Goal: Complete application form

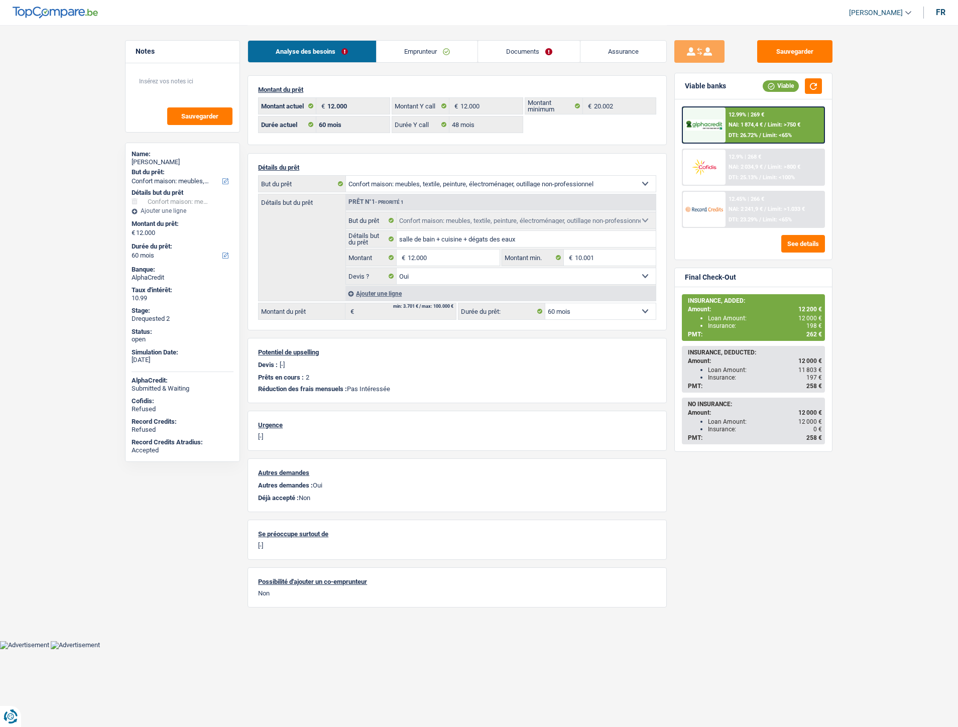
select select "household"
select select "60"
select select "48"
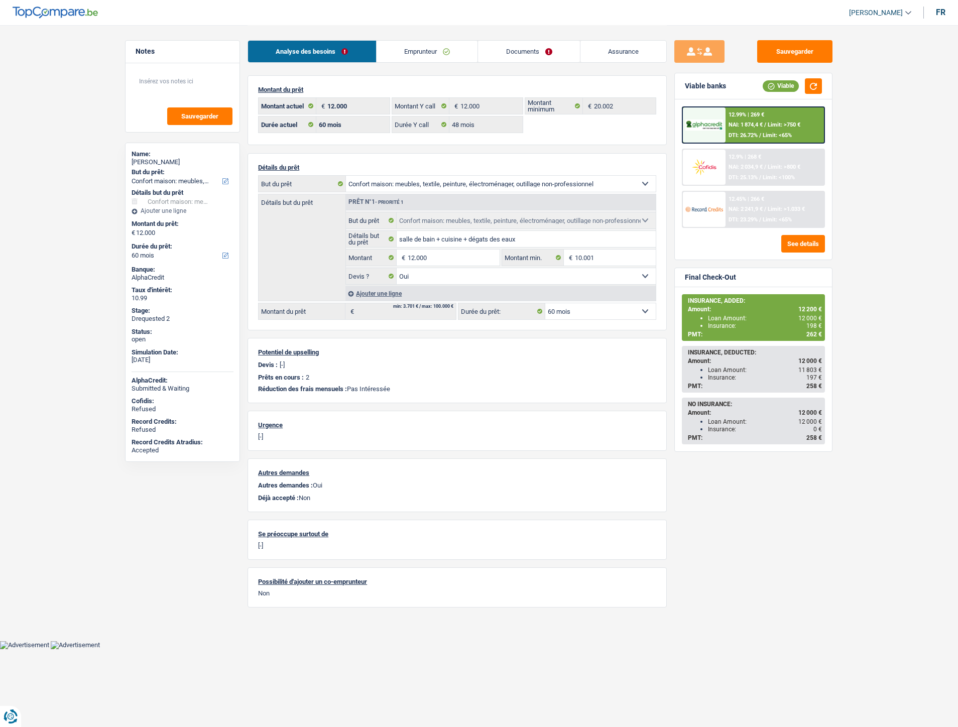
select select "household"
select select "yes"
select select "60"
select select "household"
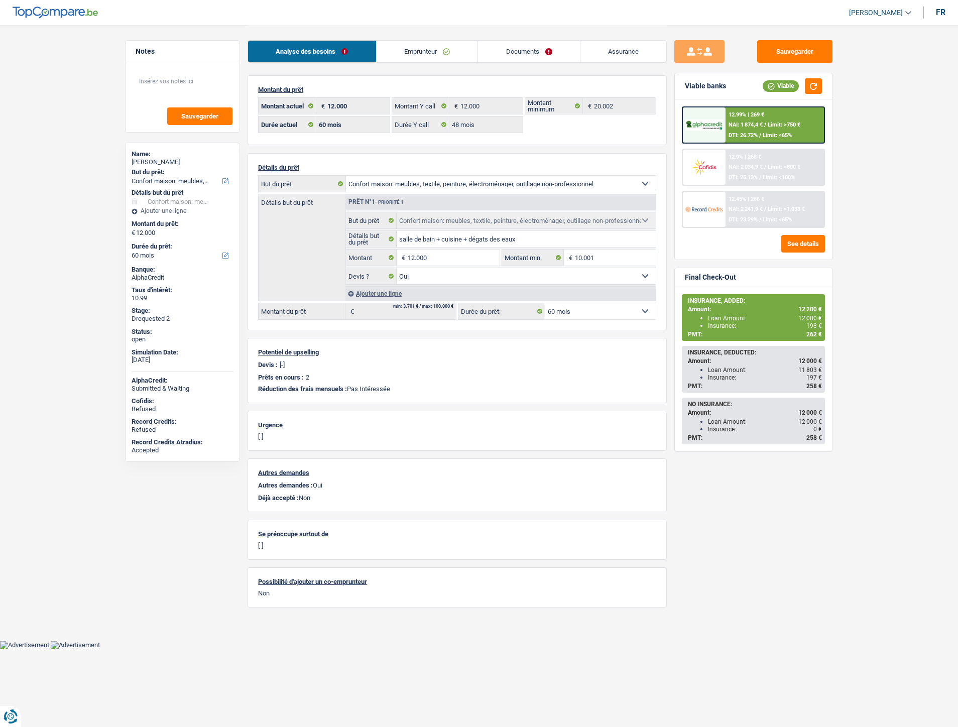
select select "household"
select select "60"
select select "48"
select select "household"
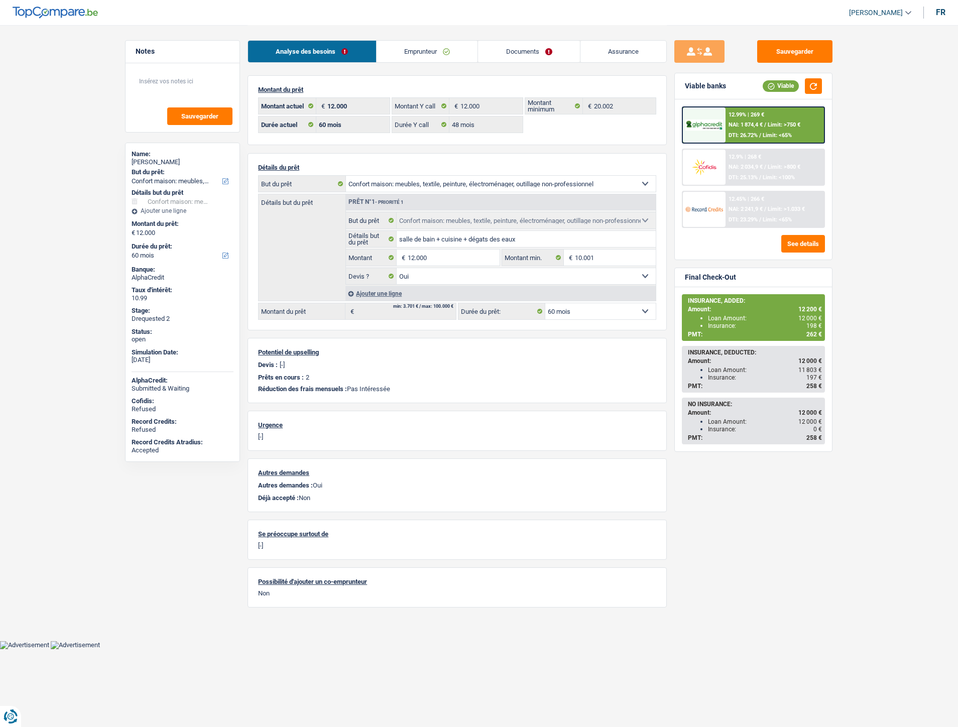
select select "household"
select select "yes"
select select "60"
click at [535, 56] on link "Documents" at bounding box center [529, 52] width 102 height 22
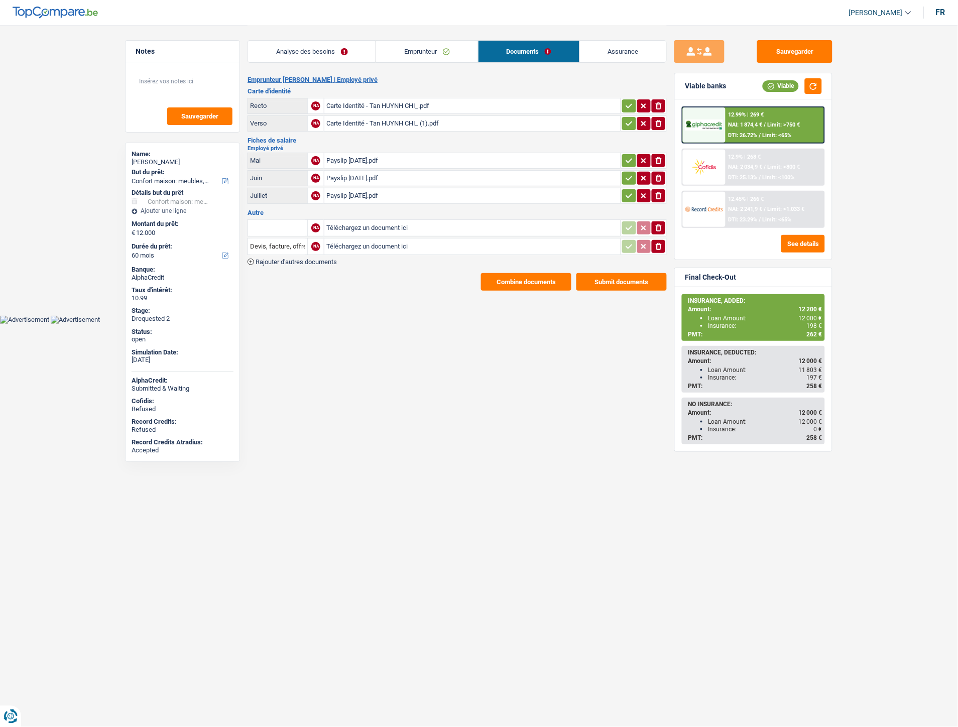
click at [526, 277] on button "Combine documents" at bounding box center [526, 282] width 90 height 18
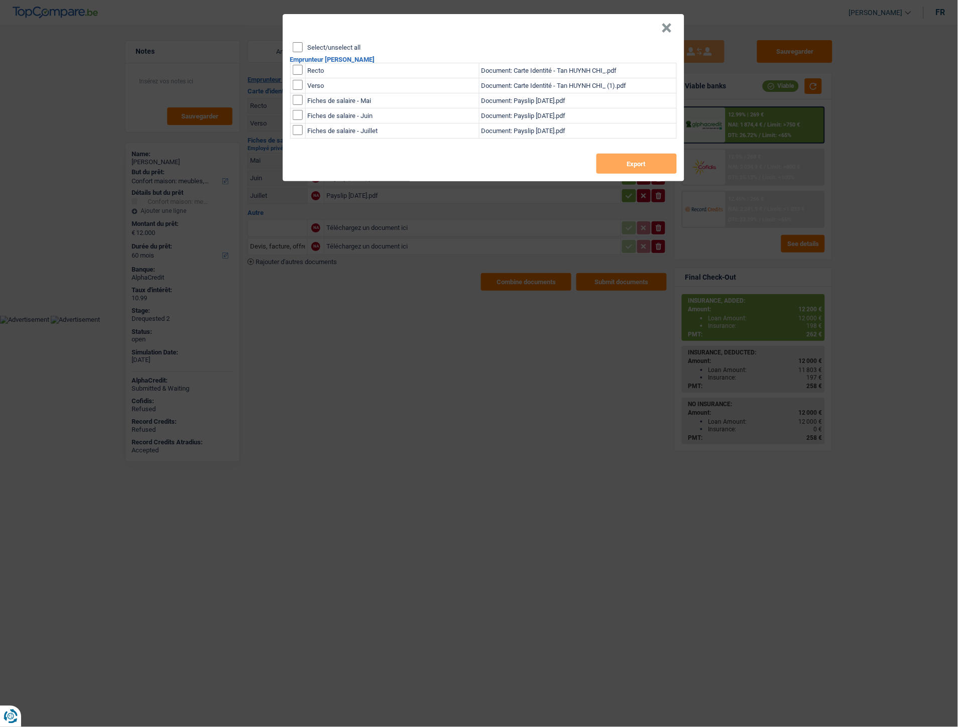
click at [305, 69] on td "Recto" at bounding box center [392, 70] width 174 height 15
click at [299, 67] on input "checkbox" at bounding box center [298, 70] width 10 height 10
checkbox input "true"
click at [299, 86] on input "checkbox" at bounding box center [298, 85] width 10 height 10
checkbox input "true"
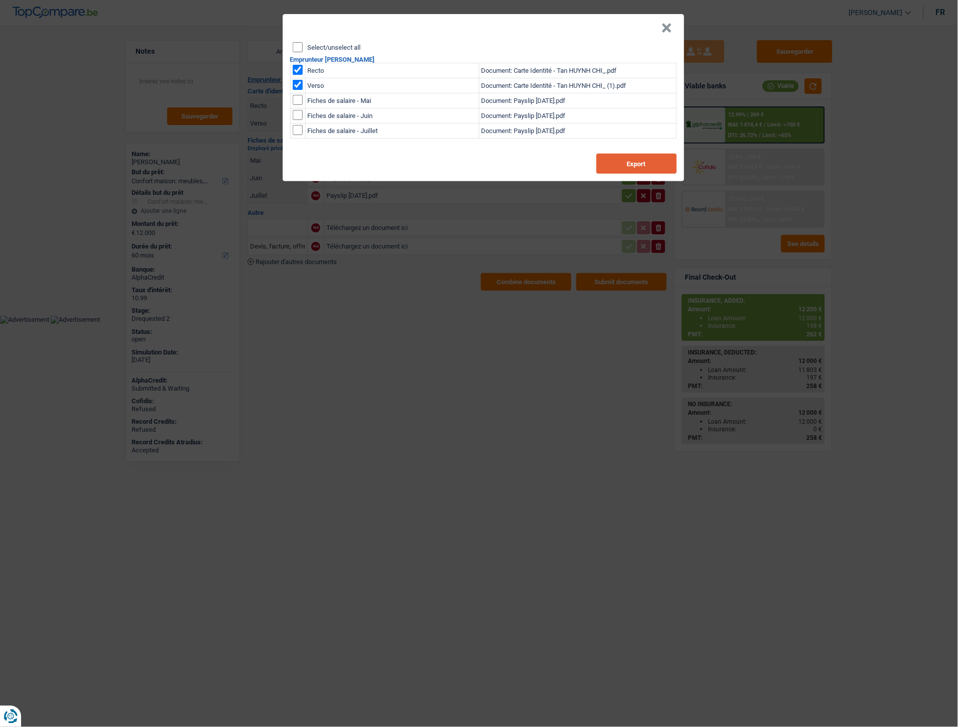
click at [623, 168] on button "Export" at bounding box center [636, 164] width 80 height 20
click at [664, 24] on button "×" at bounding box center [667, 28] width 11 height 10
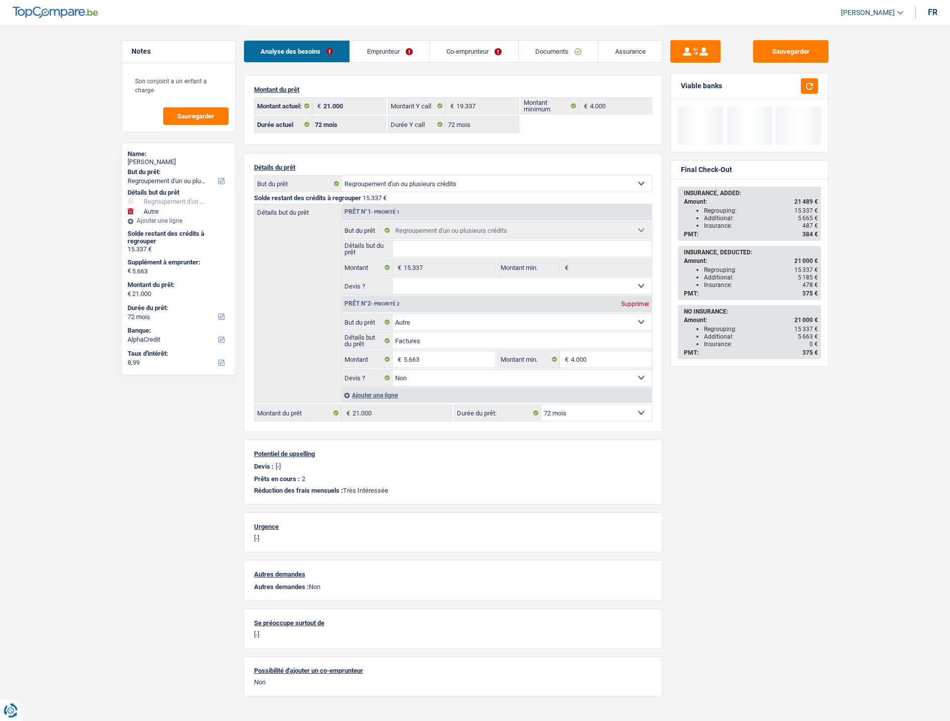
select select "refinancing"
select select "other"
select select "72"
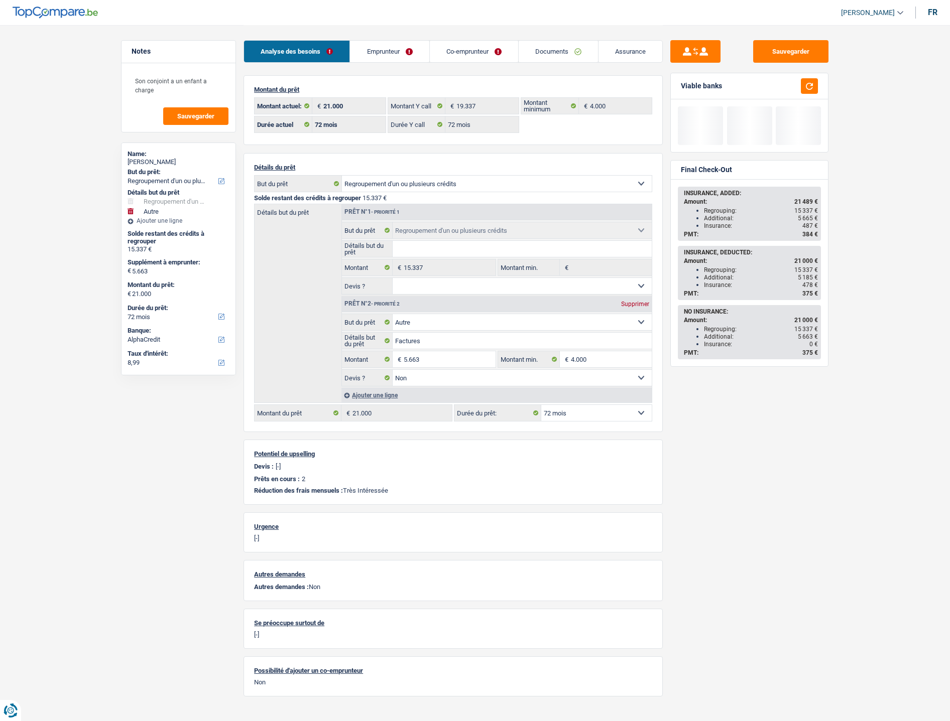
select select "72"
select select "refinancing"
select select "other"
select select "false"
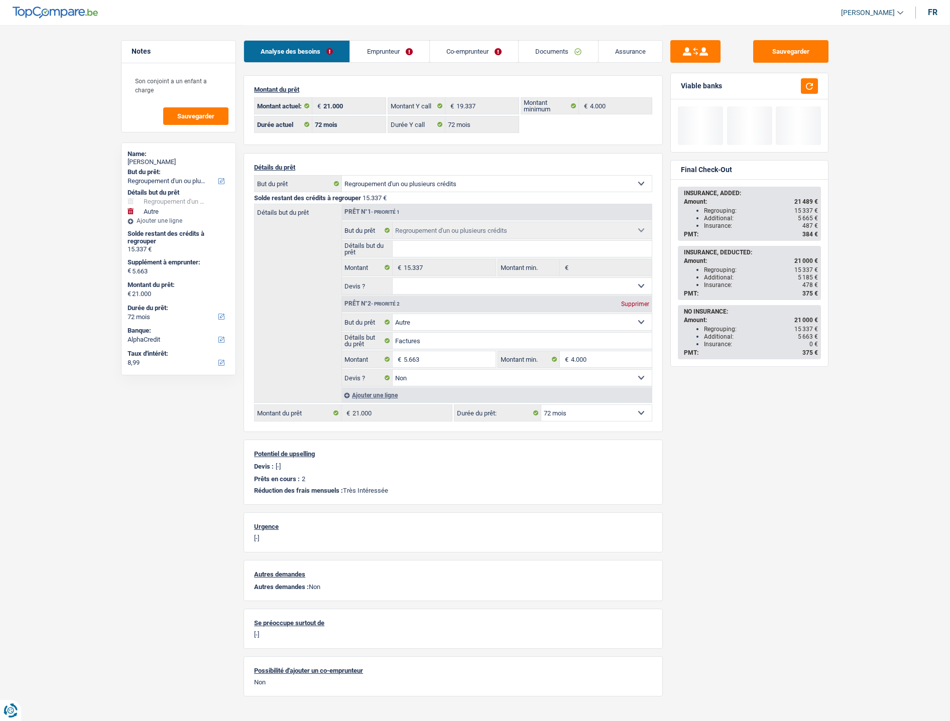
select select "72"
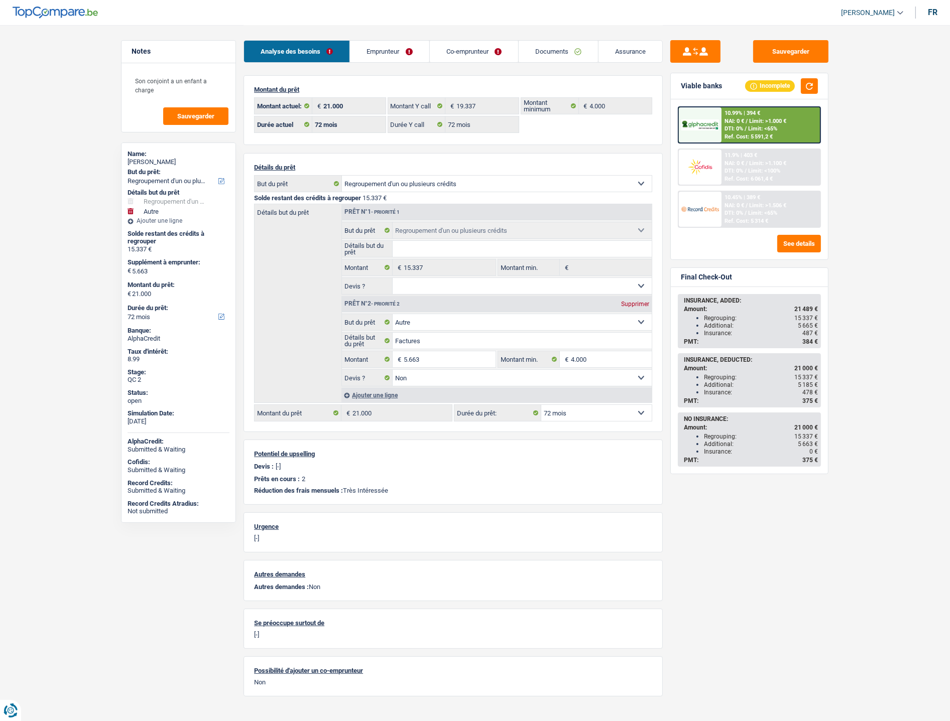
click at [389, 47] on link "Emprunteur" at bounding box center [389, 52] width 79 height 22
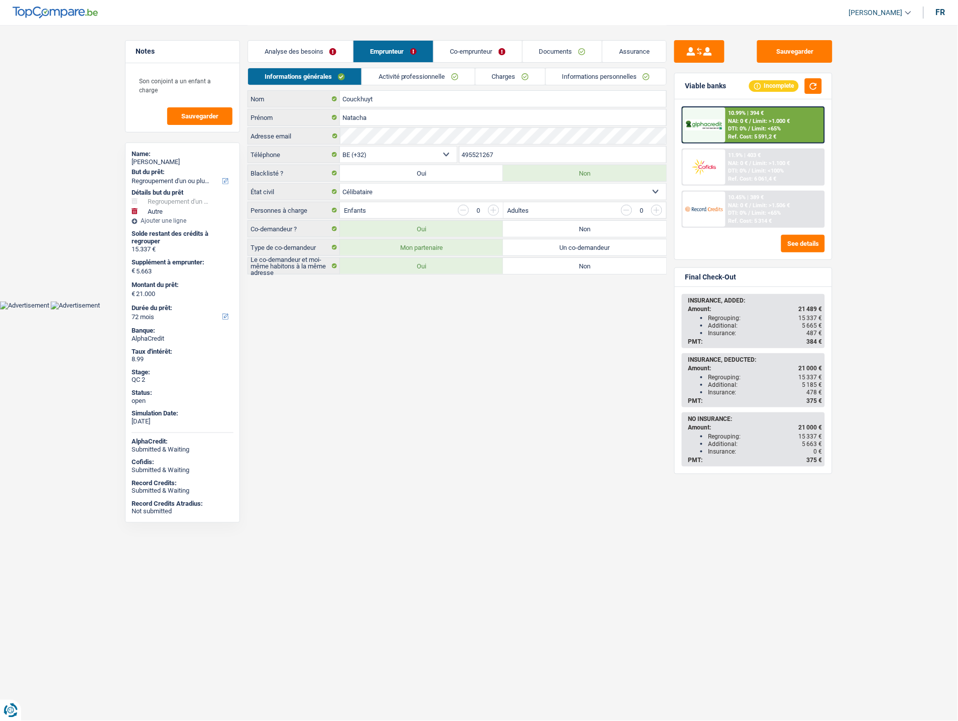
click at [490, 75] on link "Charges" at bounding box center [510, 76] width 70 height 17
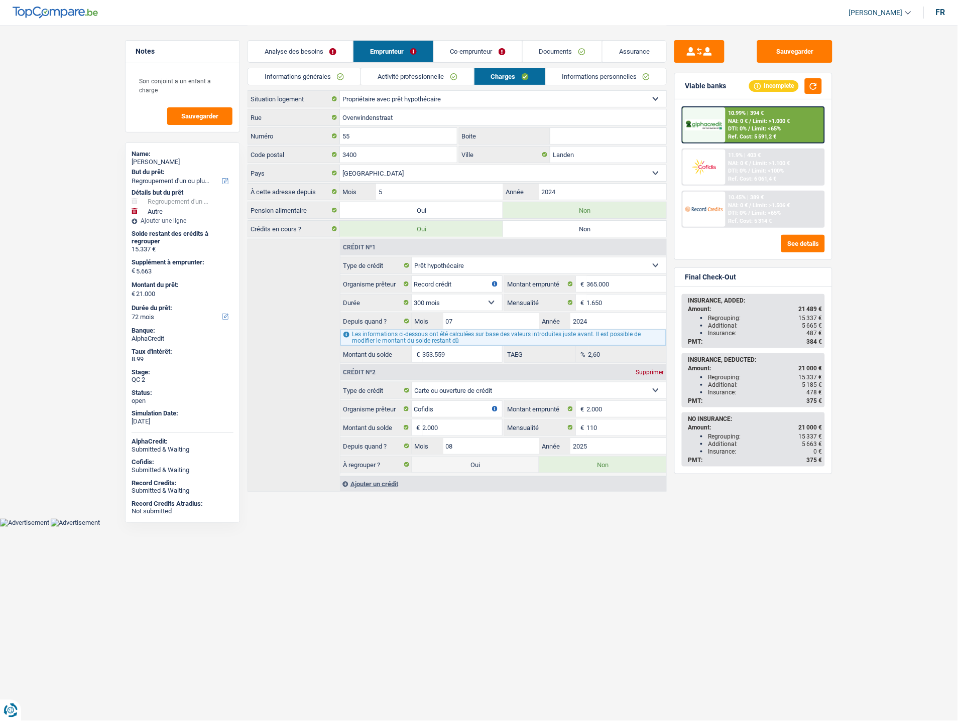
click at [483, 49] on link "Co-emprunteur" at bounding box center [478, 52] width 88 height 22
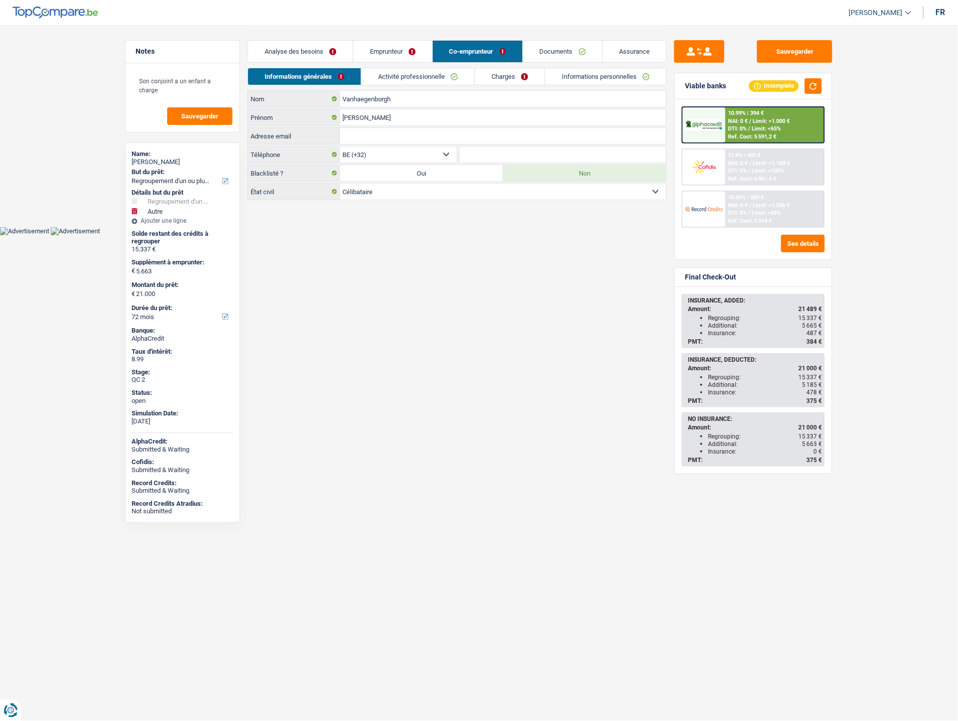
click at [497, 75] on link "Charges" at bounding box center [510, 76] width 70 height 17
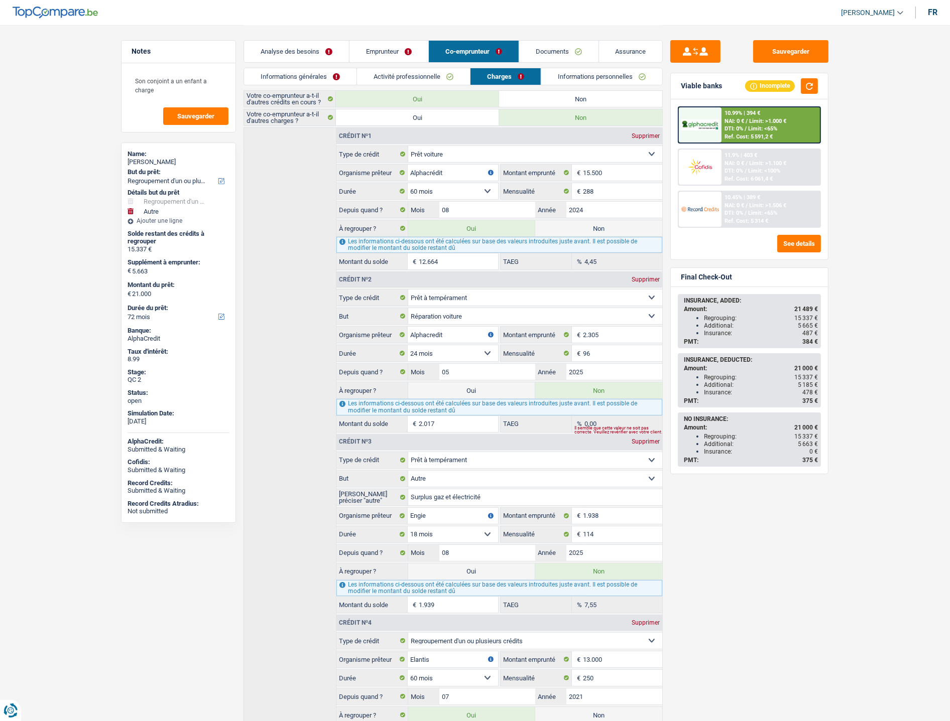
click at [400, 56] on link "Emprunteur" at bounding box center [388, 52] width 79 height 22
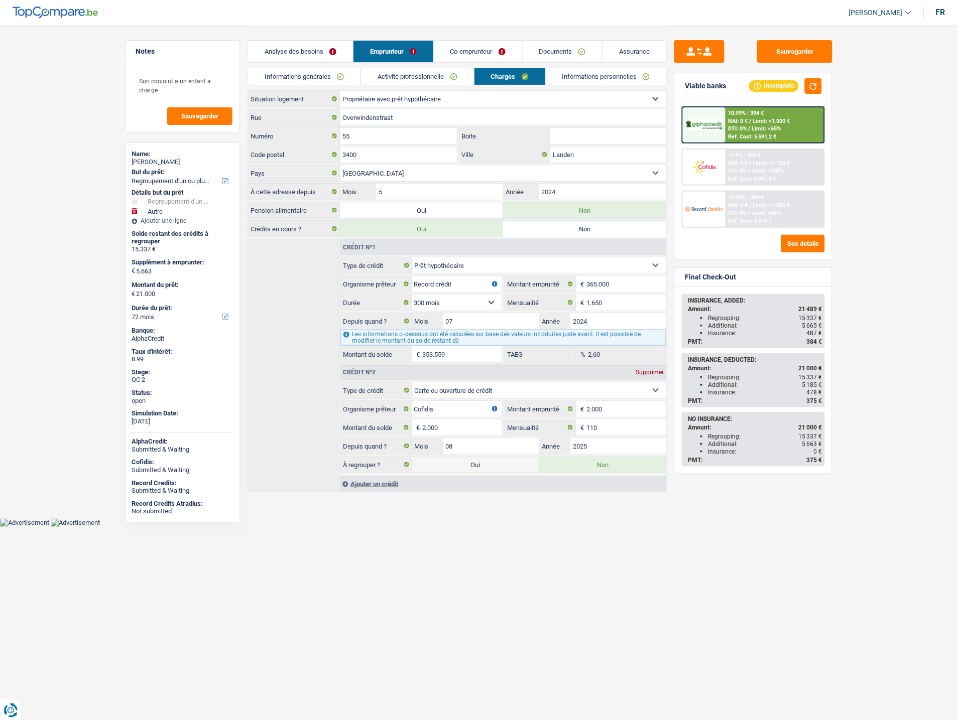
click at [497, 55] on link "Co-emprunteur" at bounding box center [478, 52] width 88 height 22
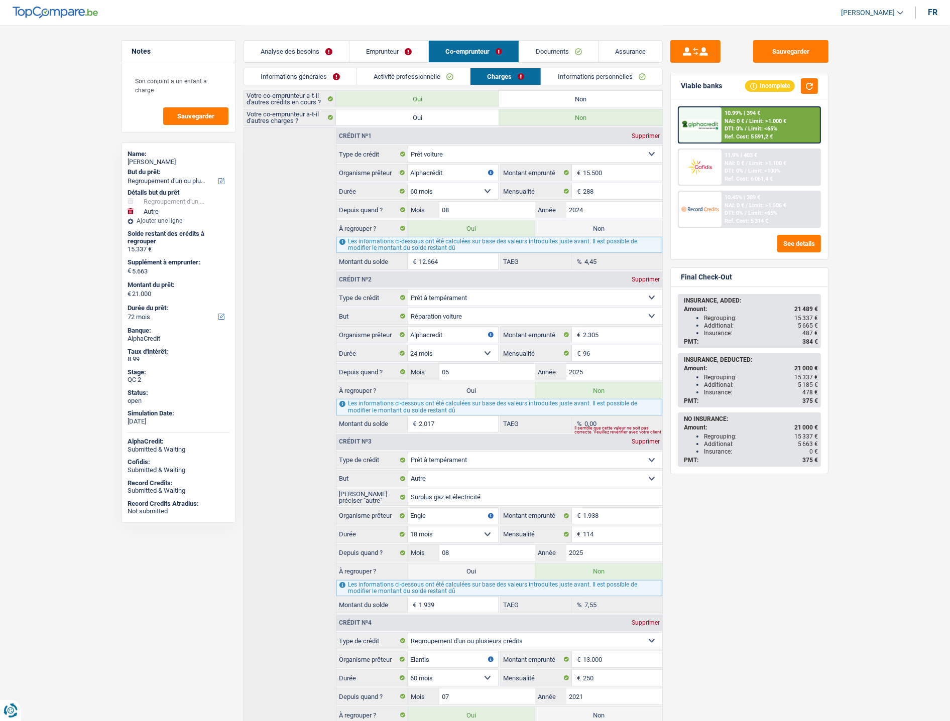
click at [539, 57] on link "Documents" at bounding box center [558, 52] width 79 height 22
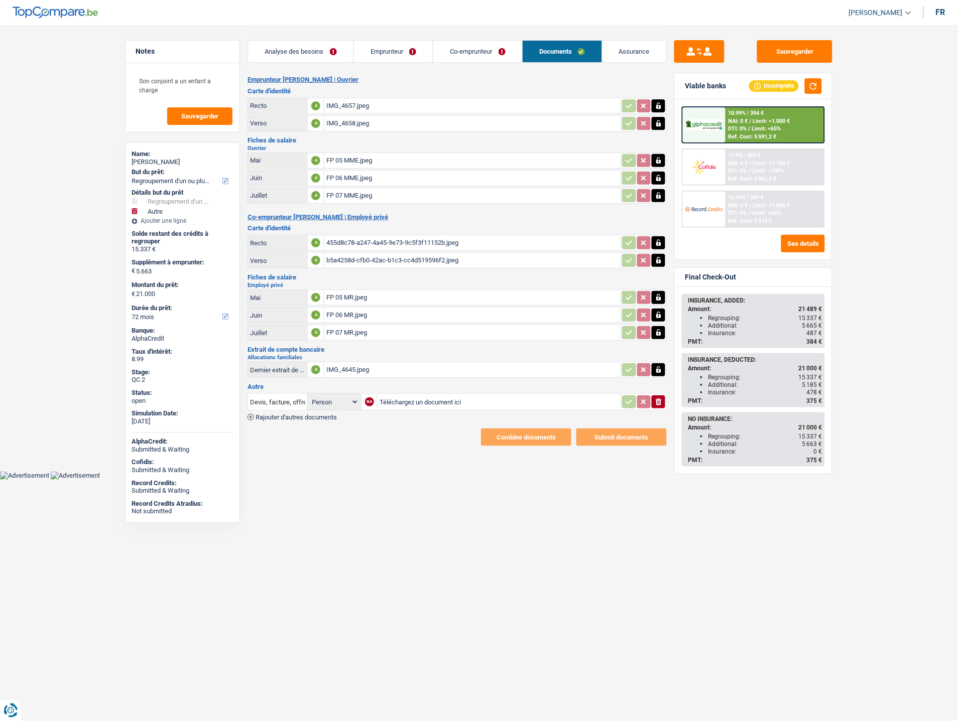
click at [385, 400] on input "Téléchargez un document ici" at bounding box center [499, 402] width 239 height 15
type input "C:\fakepath\Décompte Elantis.pdf"
click at [323, 414] on span "Rajouter d'autres documents" at bounding box center [296, 417] width 81 height 7
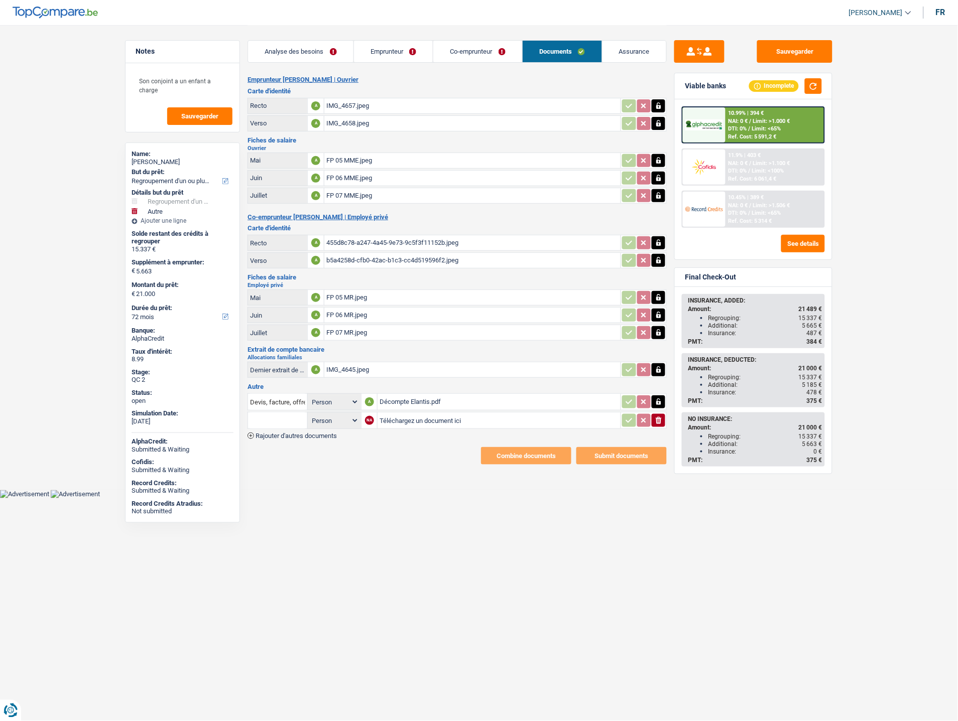
click at [395, 413] on input "Téléchargez un document ici" at bounding box center [499, 420] width 239 height 15
type input "C:\fakepath\Décompte Alpha.jpeg"
click at [284, 394] on td "Devis, facture, offre, bon de commande" at bounding box center [278, 402] width 60 height 17
click at [283, 394] on input "Devis, facture, offre, bon de commande" at bounding box center [277, 402] width 55 height 16
click at [291, 416] on li "Décompte de remboursement anticipé" at bounding box center [320, 422] width 135 height 13
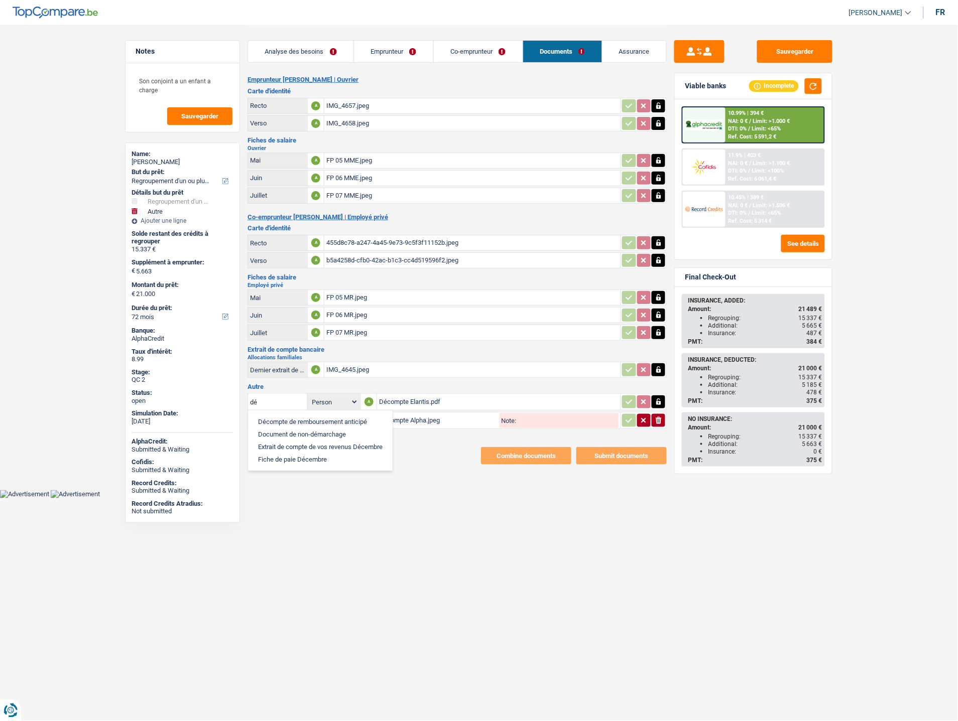
type input "Décompte de remboursement anticipé"
click at [263, 413] on input "text" at bounding box center [277, 421] width 55 height 16
click at [284, 434] on li "Décompte de remboursement anticipé" at bounding box center [320, 440] width 135 height 13
type input "Décompte de remboursement anticipé"
click at [631, 416] on icon "button" at bounding box center [629, 421] width 8 height 10
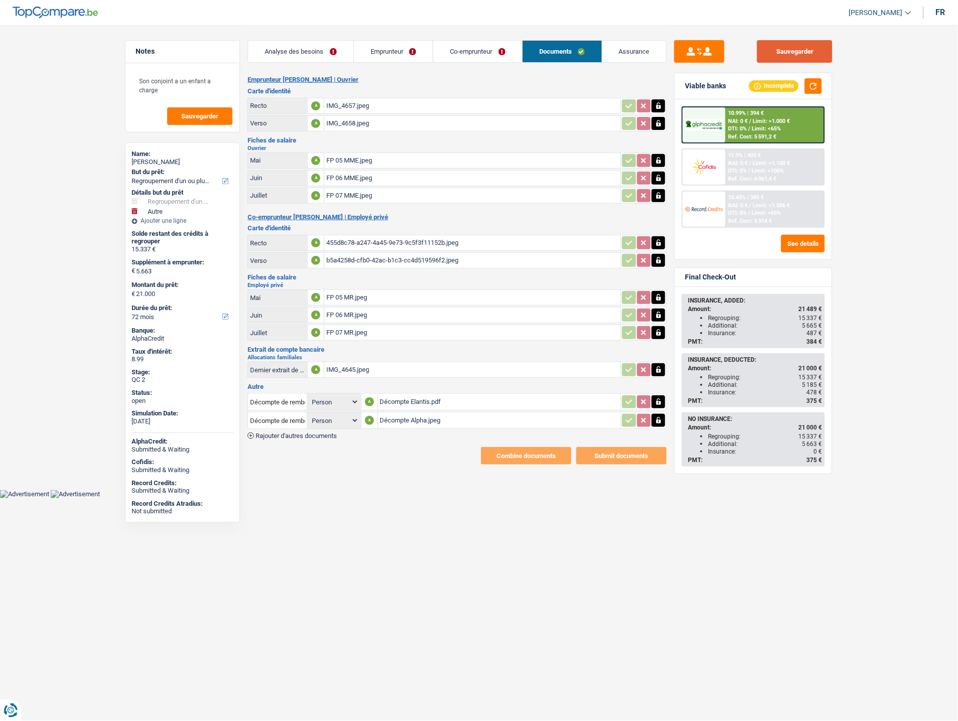
click at [807, 46] on button "Sauvegarder" at bounding box center [794, 51] width 75 height 23
click at [339, 363] on div "IMG_4645.jpeg" at bounding box center [472, 369] width 292 height 15
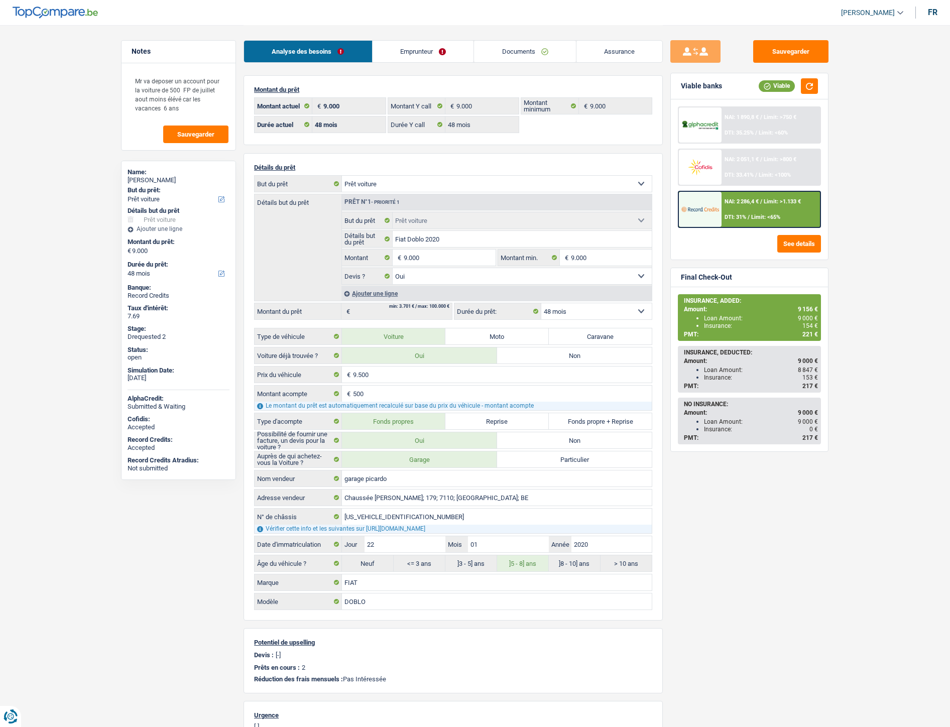
select select "car"
select select "48"
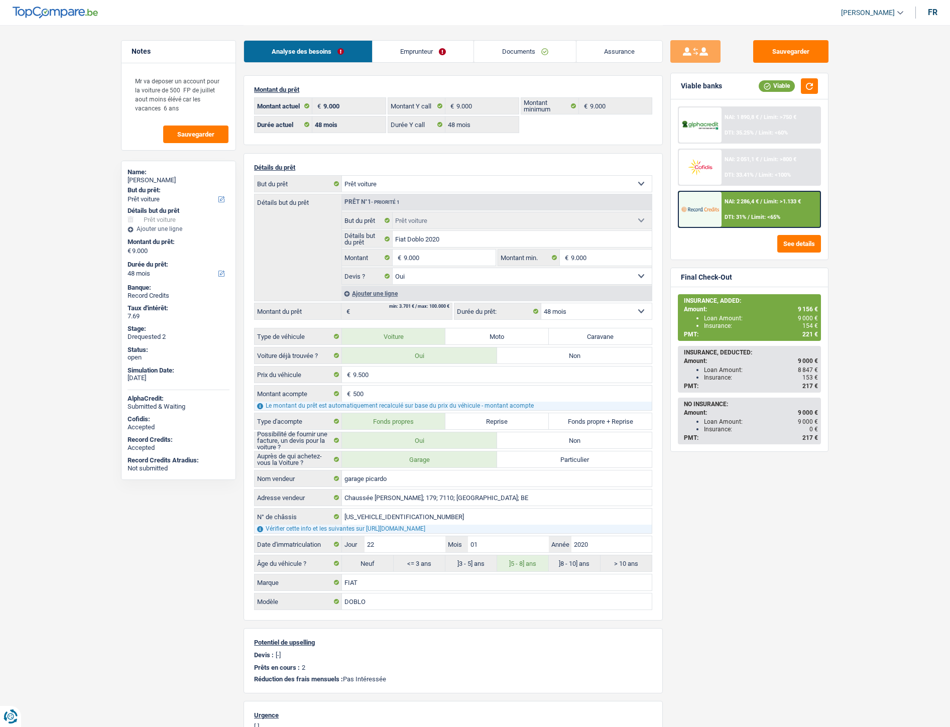
select select "car"
select select "yes"
select select "48"
click at [515, 53] on link "Documents" at bounding box center [525, 52] width 102 height 22
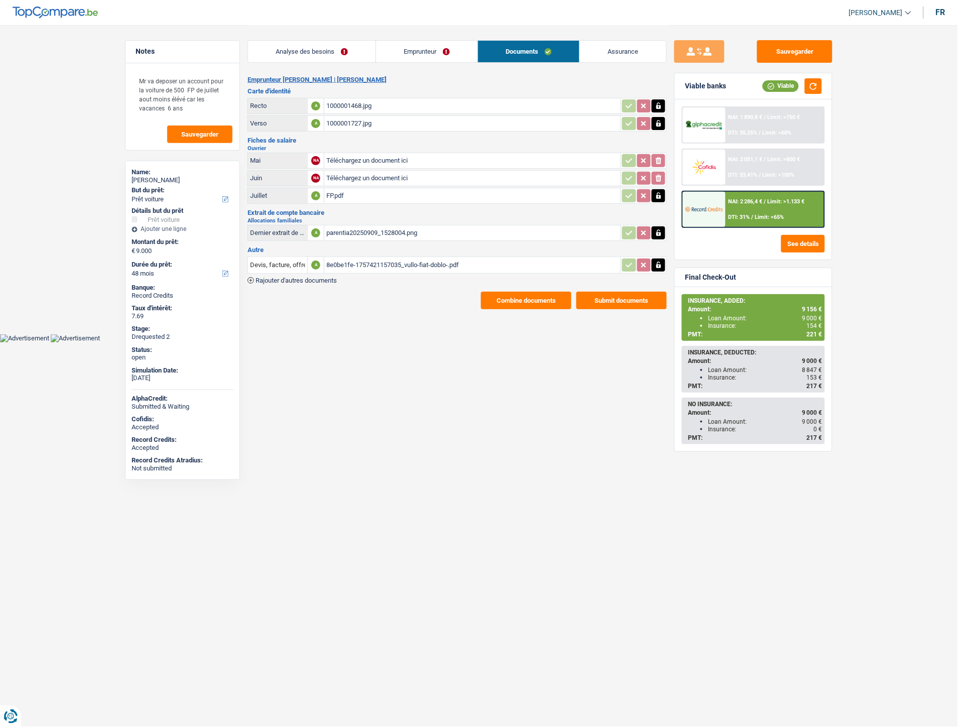
click at [369, 264] on div "8e0be1fe-1757421157035_vullo-fiat-doblo-.pdf" at bounding box center [472, 265] width 292 height 15
click at [297, 277] on span "Rajouter d'autres documents" at bounding box center [296, 280] width 81 height 7
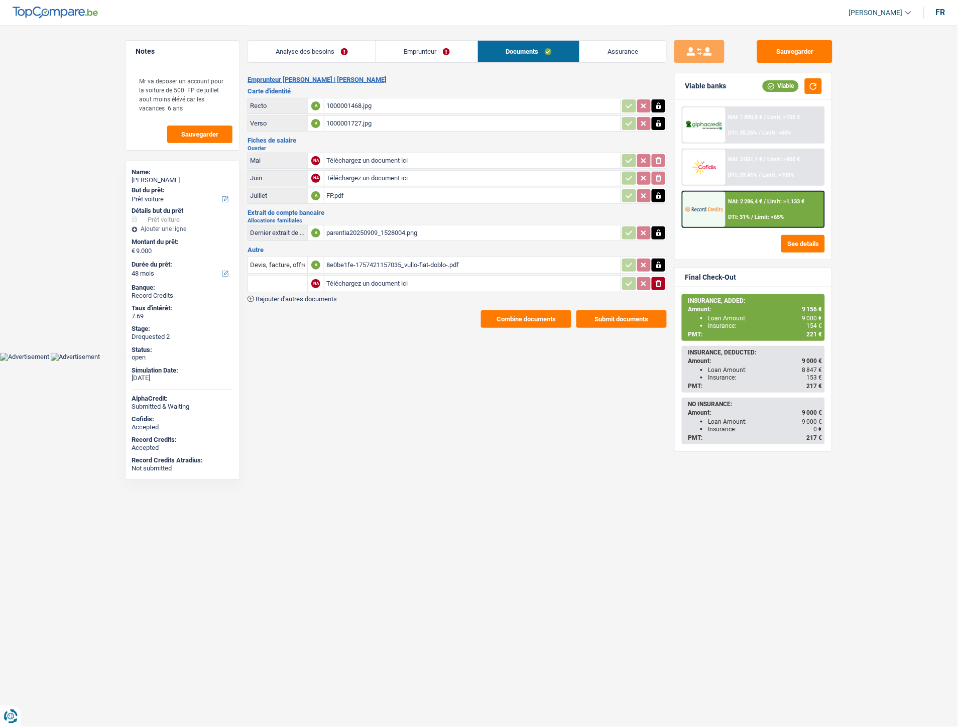
click at [374, 279] on input "Téléchargez un document ici" at bounding box center [472, 283] width 292 height 15
type input "C:\fakepath\1000004377.jpg"
click at [287, 280] on input "text" at bounding box center [277, 284] width 55 height 16
click at [278, 297] on li "Carte bancaire" at bounding box center [304, 303] width 103 height 13
type input "Carte bancaire"
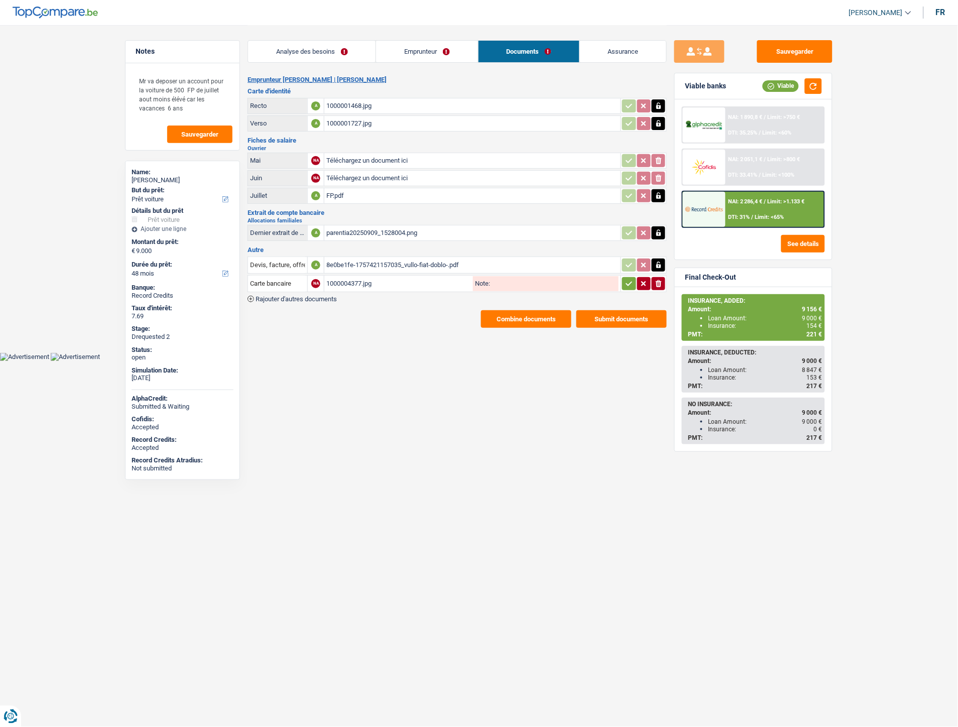
click at [630, 279] on icon "button" at bounding box center [629, 284] width 8 height 10
drag, startPoint x: 791, startPoint y: 53, endPoint x: 580, endPoint y: 14, distance: 214.6
click at [791, 54] on button "Sauvegarder" at bounding box center [794, 51] width 75 height 23
click at [784, 57] on button "Sauvegarder" at bounding box center [794, 51] width 75 height 23
